Goal: Task Accomplishment & Management: Manage account settings

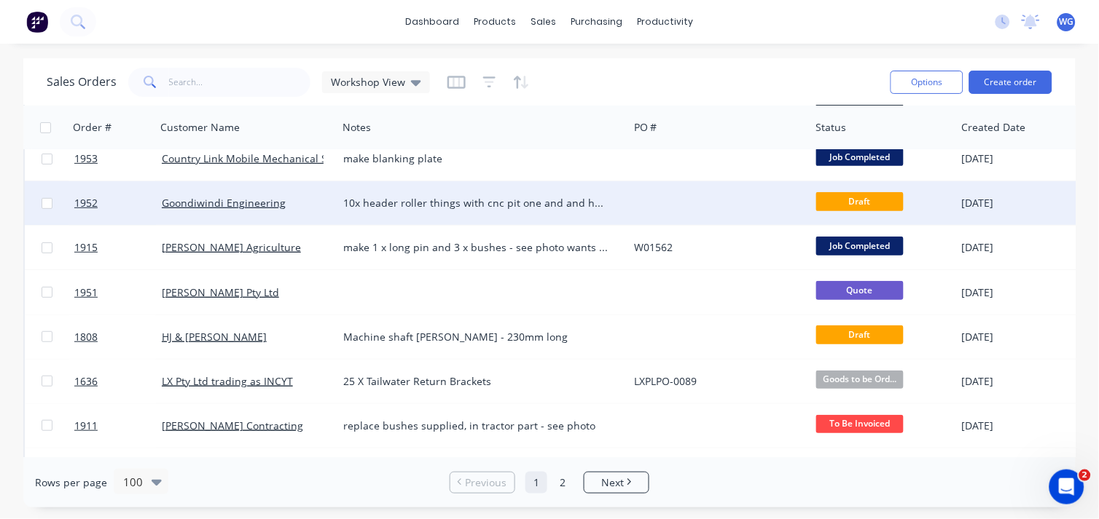
scroll to position [105, 0]
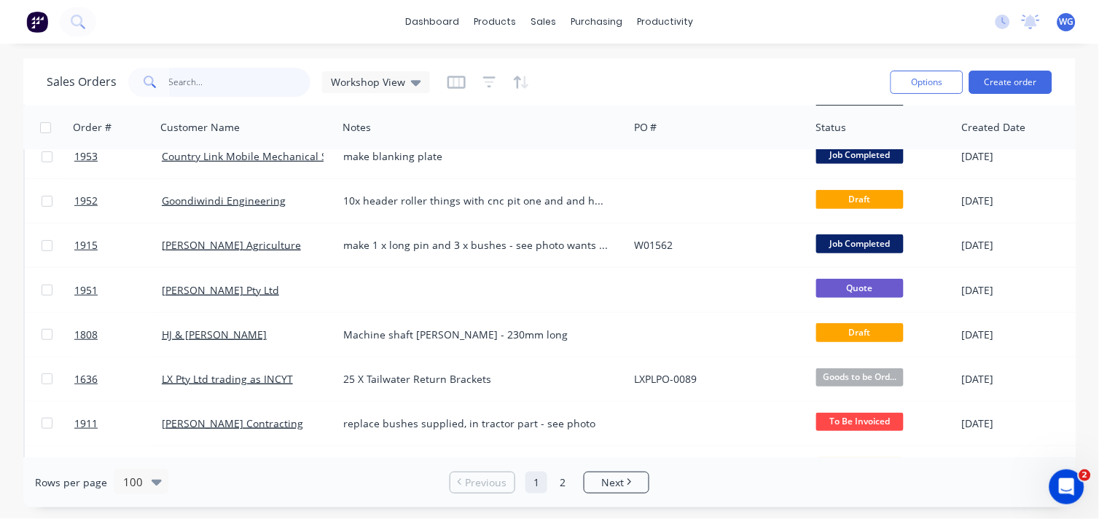
click at [222, 95] on input "text" at bounding box center [240, 82] width 142 height 29
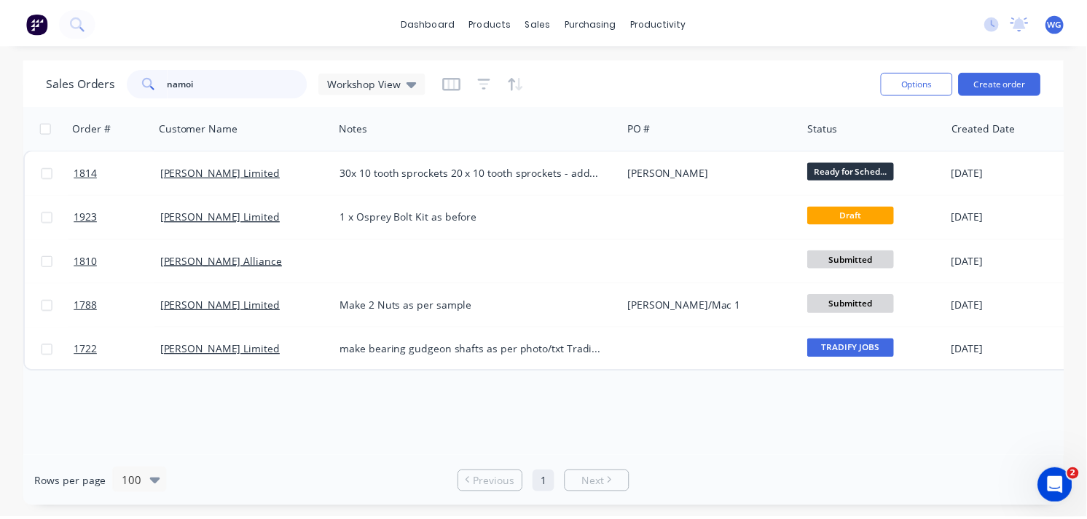
scroll to position [0, 0]
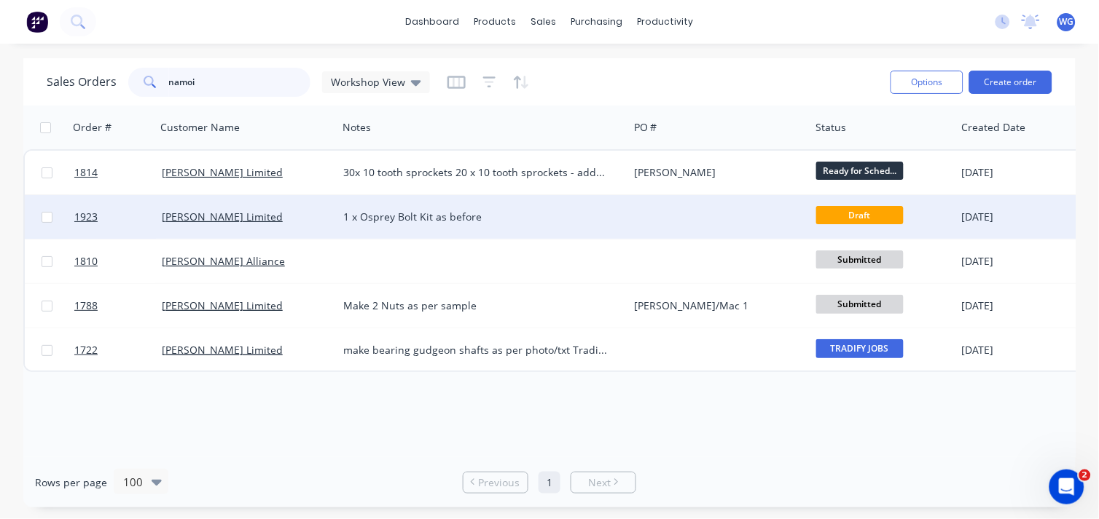
type input "namoi"
click at [307, 220] on div "[PERSON_NAME] Limited" at bounding box center [243, 217] width 162 height 15
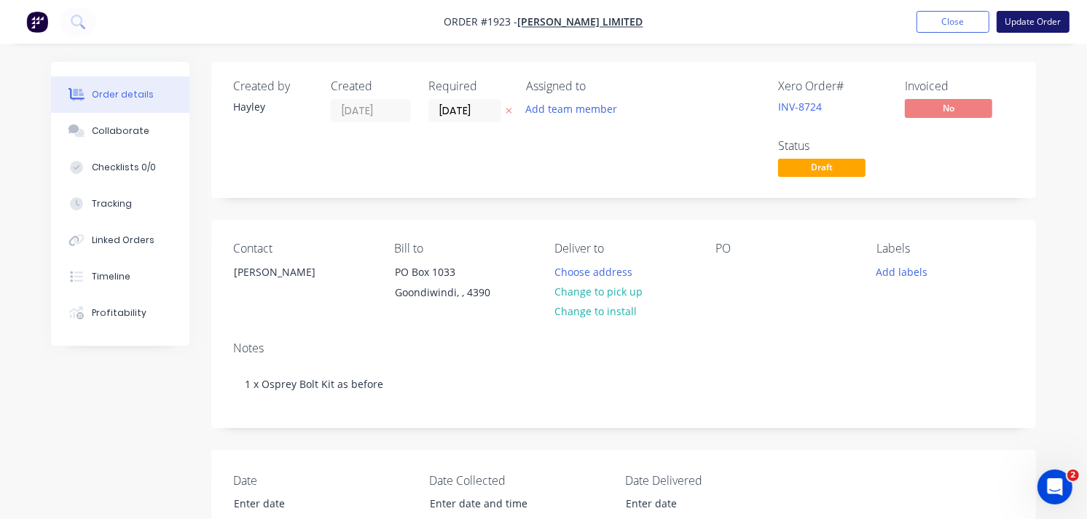
click at [1029, 16] on button "Update Order" at bounding box center [1033, 22] width 73 height 22
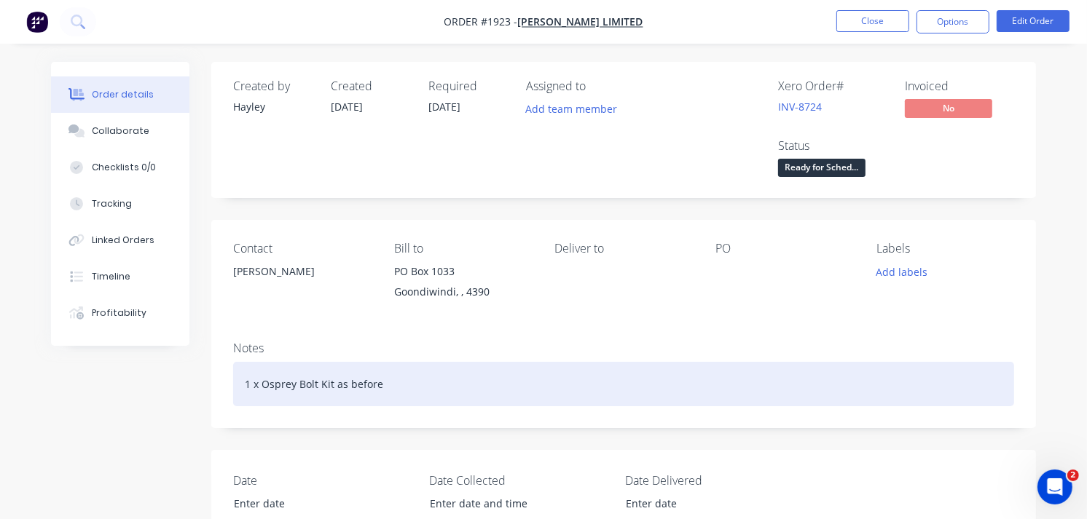
scroll to position [279, 0]
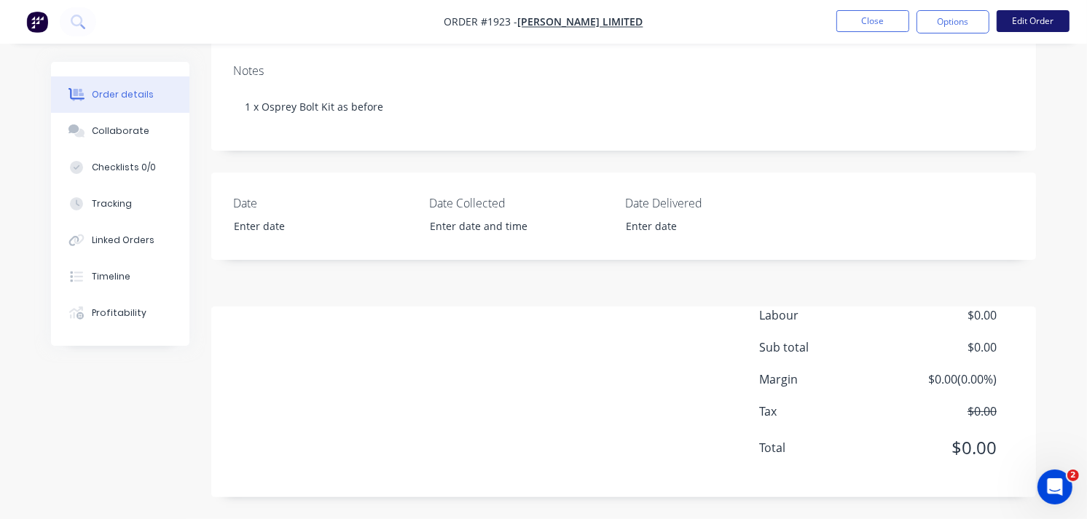
click at [1031, 19] on button "Edit Order" at bounding box center [1033, 21] width 73 height 22
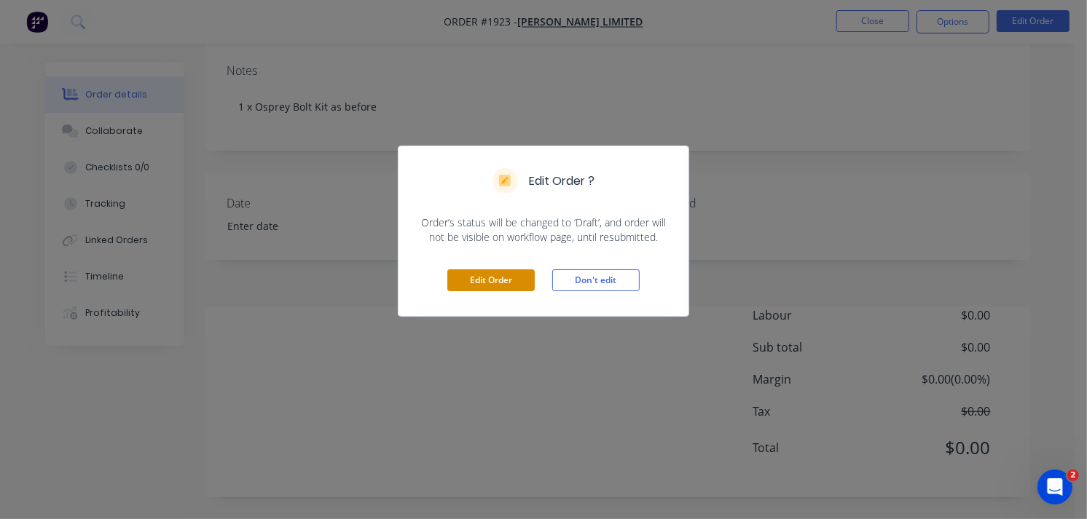
click at [478, 286] on button "Edit Order" at bounding box center [490, 281] width 87 height 22
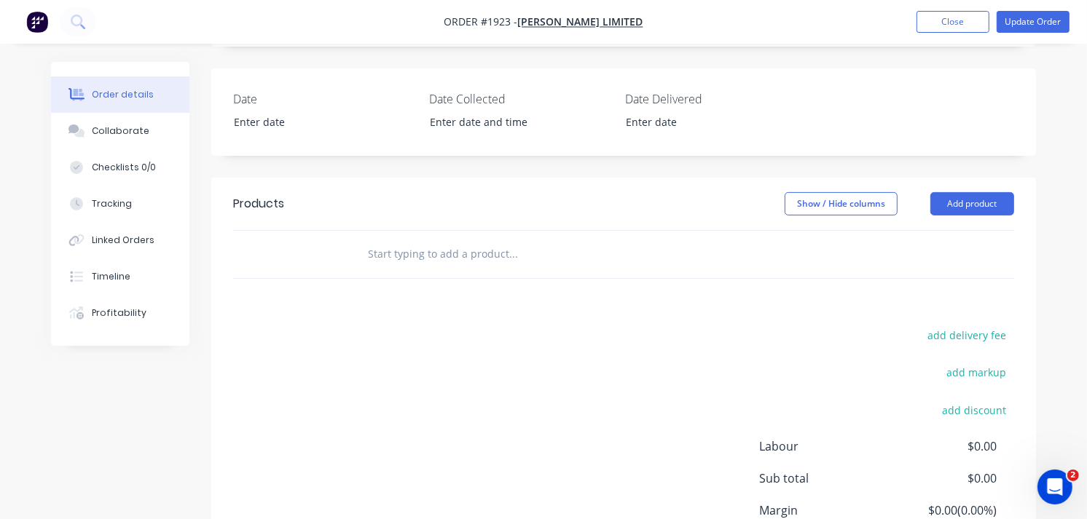
scroll to position [382, 0]
click at [975, 212] on button "Add product" at bounding box center [972, 203] width 84 height 23
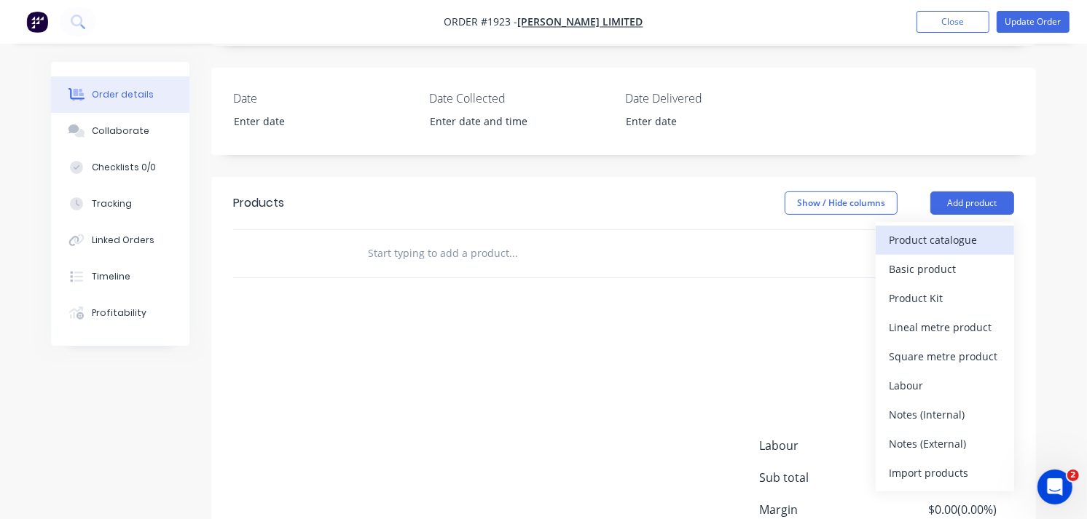
click at [925, 237] on div "Product catalogue" at bounding box center [945, 239] width 112 height 21
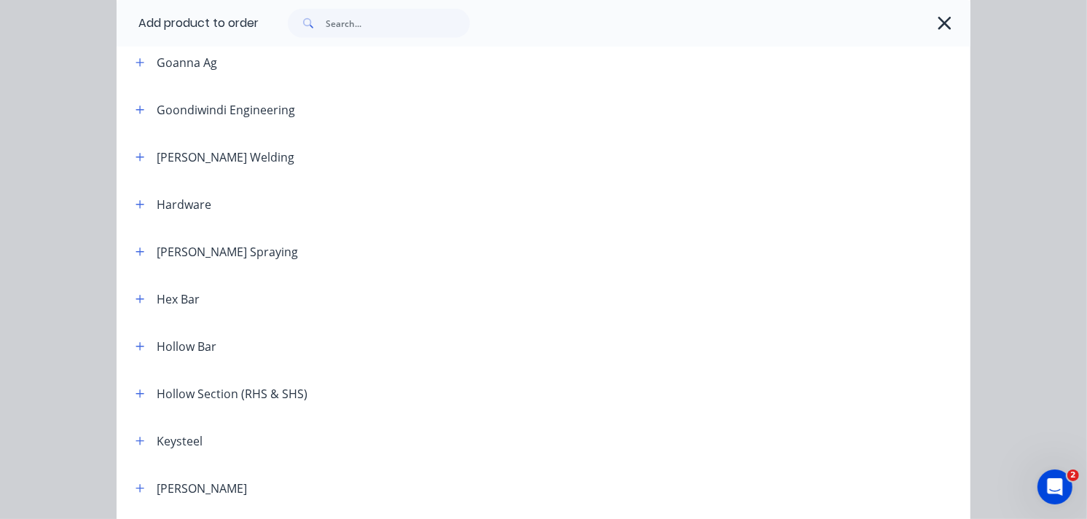
scroll to position [975, 0]
click at [132, 337] on button "button" at bounding box center [140, 345] width 18 height 18
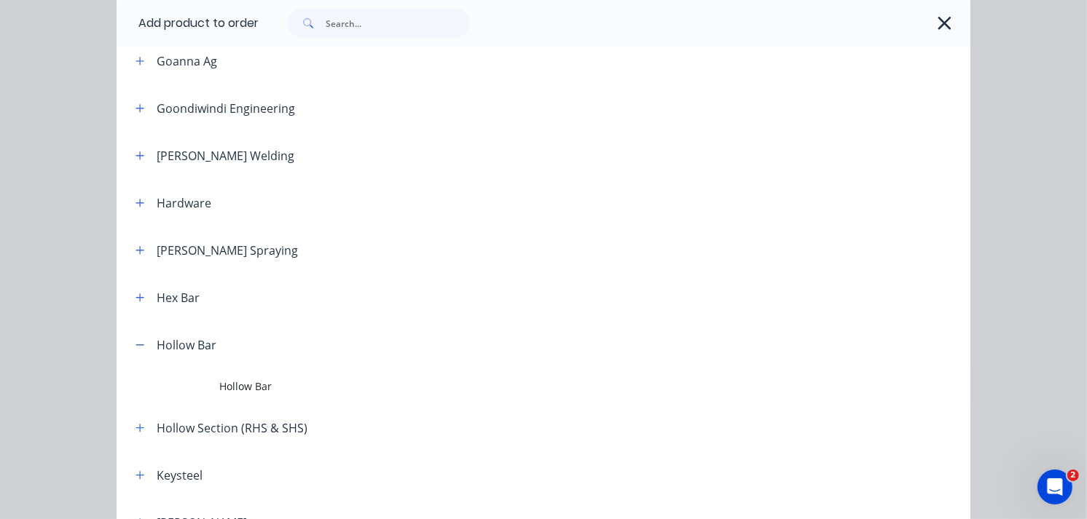
click at [265, 382] on span "Hollow Bar" at bounding box center [519, 386] width 601 height 15
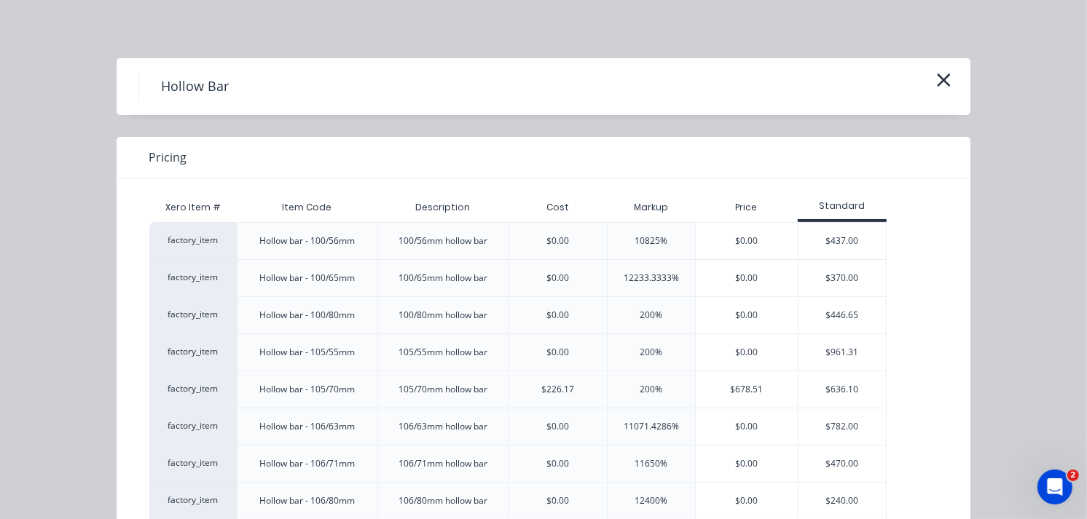
scroll to position [323, 0]
